Goal: Transaction & Acquisition: Purchase product/service

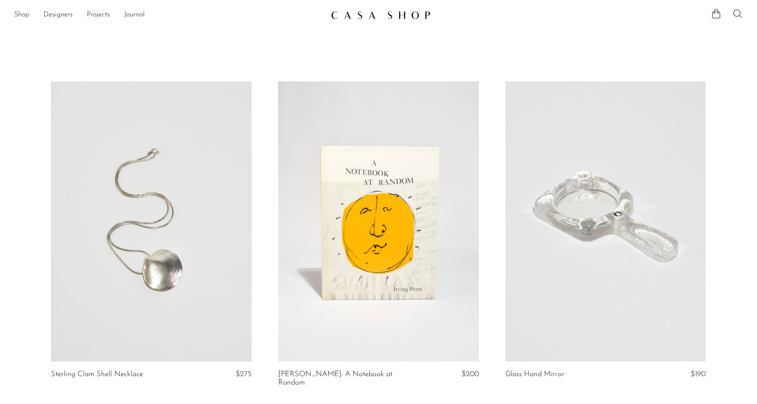
click at [740, 16] on icon at bounding box center [737, 13] width 11 height 11
type input "vase"
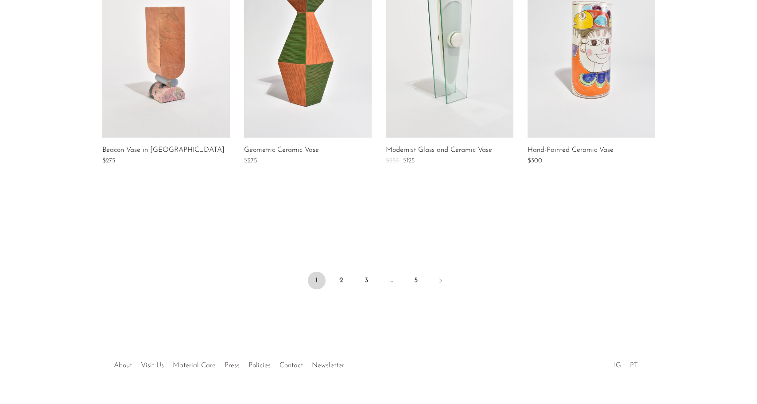
scroll to position [676, 0]
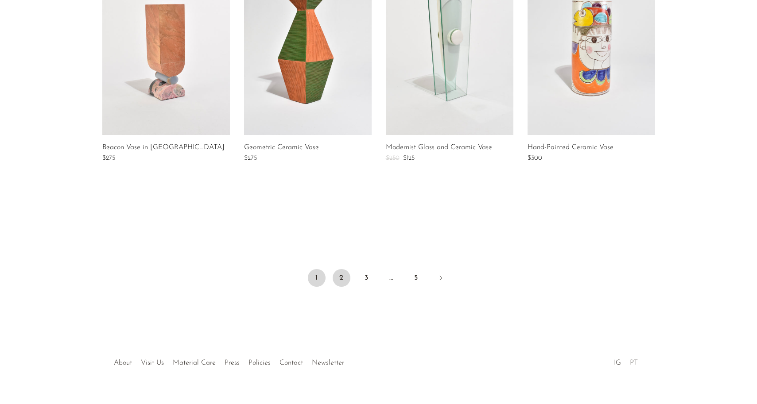
click at [338, 278] on link "2" at bounding box center [341, 278] width 18 height 18
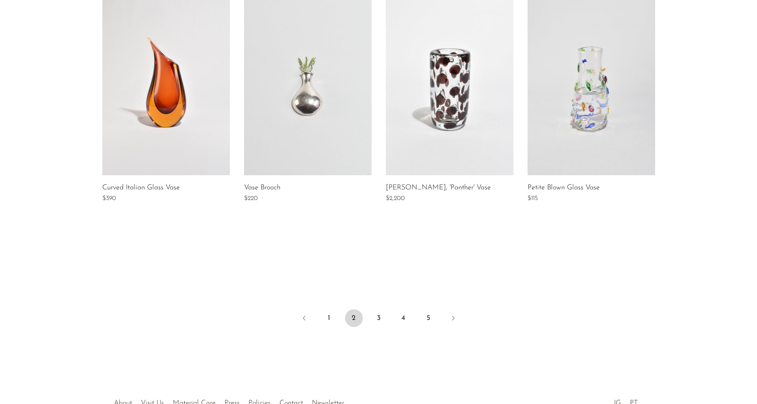
scroll to position [636, 0]
click at [378, 320] on link "3" at bounding box center [379, 318] width 18 height 18
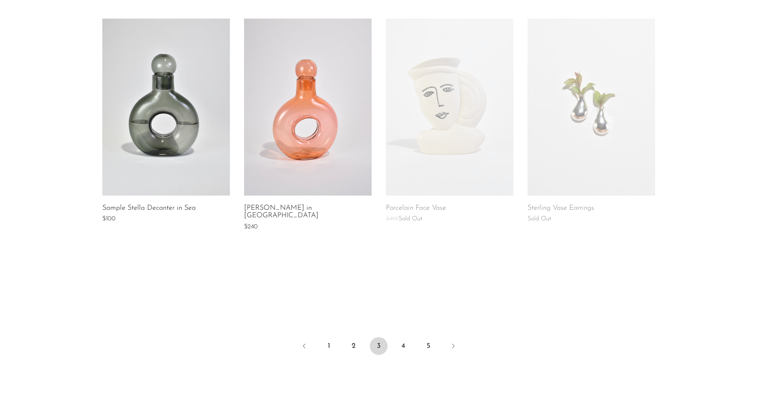
scroll to position [615, 0]
click at [407, 339] on link "4" at bounding box center [403, 346] width 18 height 18
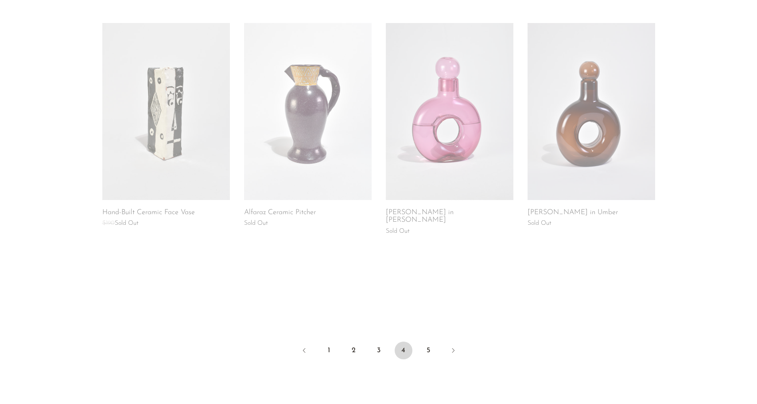
scroll to position [608, 0]
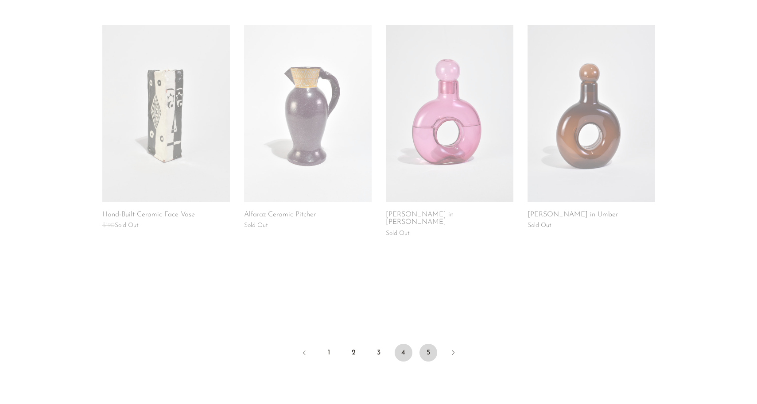
click at [424, 344] on link "5" at bounding box center [428, 353] width 18 height 18
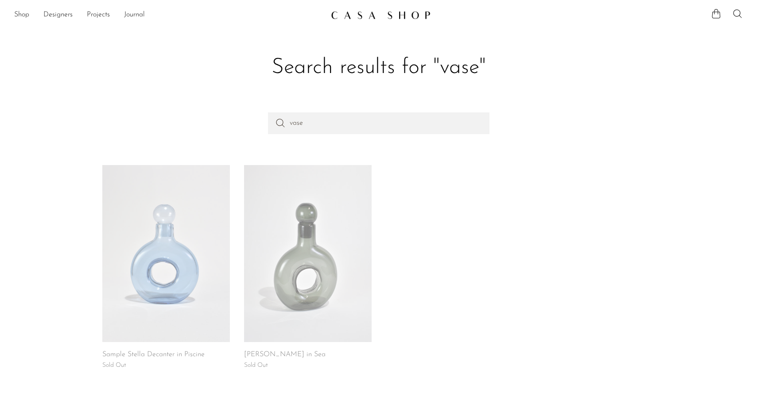
scroll to position [2, 0]
